Goal: Task Accomplishment & Management: Manage account settings

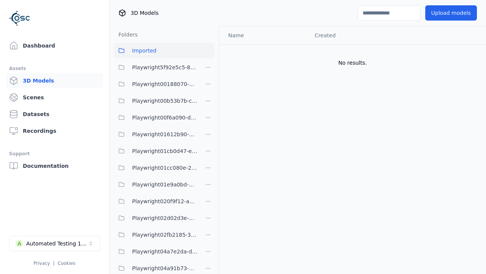
scroll to position [18474, 0]
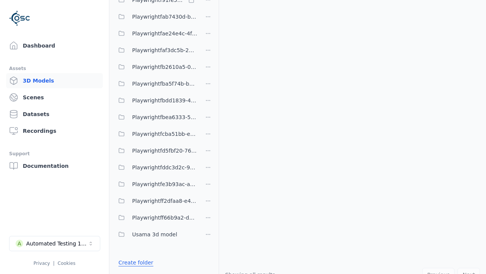
click at [134, 262] on link "Create folder" at bounding box center [136, 262] width 35 height 8
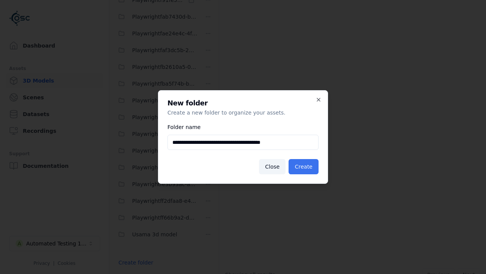
type input "**********"
click at [305, 166] on button "Create" at bounding box center [304, 166] width 30 height 15
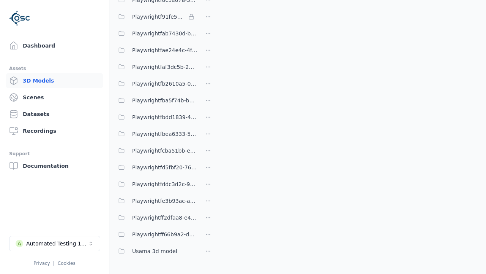
scroll to position [11583, 0]
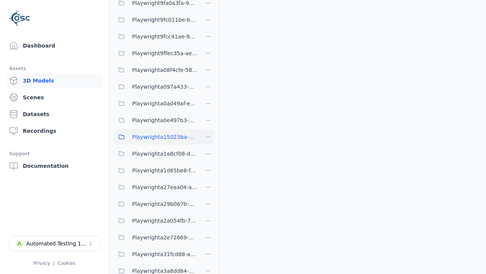
click at [156, 137] on span "Playwrighta15023ba-0527-4adb-b636-a2453fa32bb5" at bounding box center [164, 136] width 65 height 9
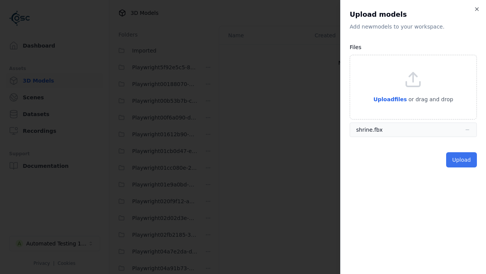
click at [462, 160] on button "Upload" at bounding box center [461, 159] width 31 height 15
